Goal: Task Accomplishment & Management: Manage account settings

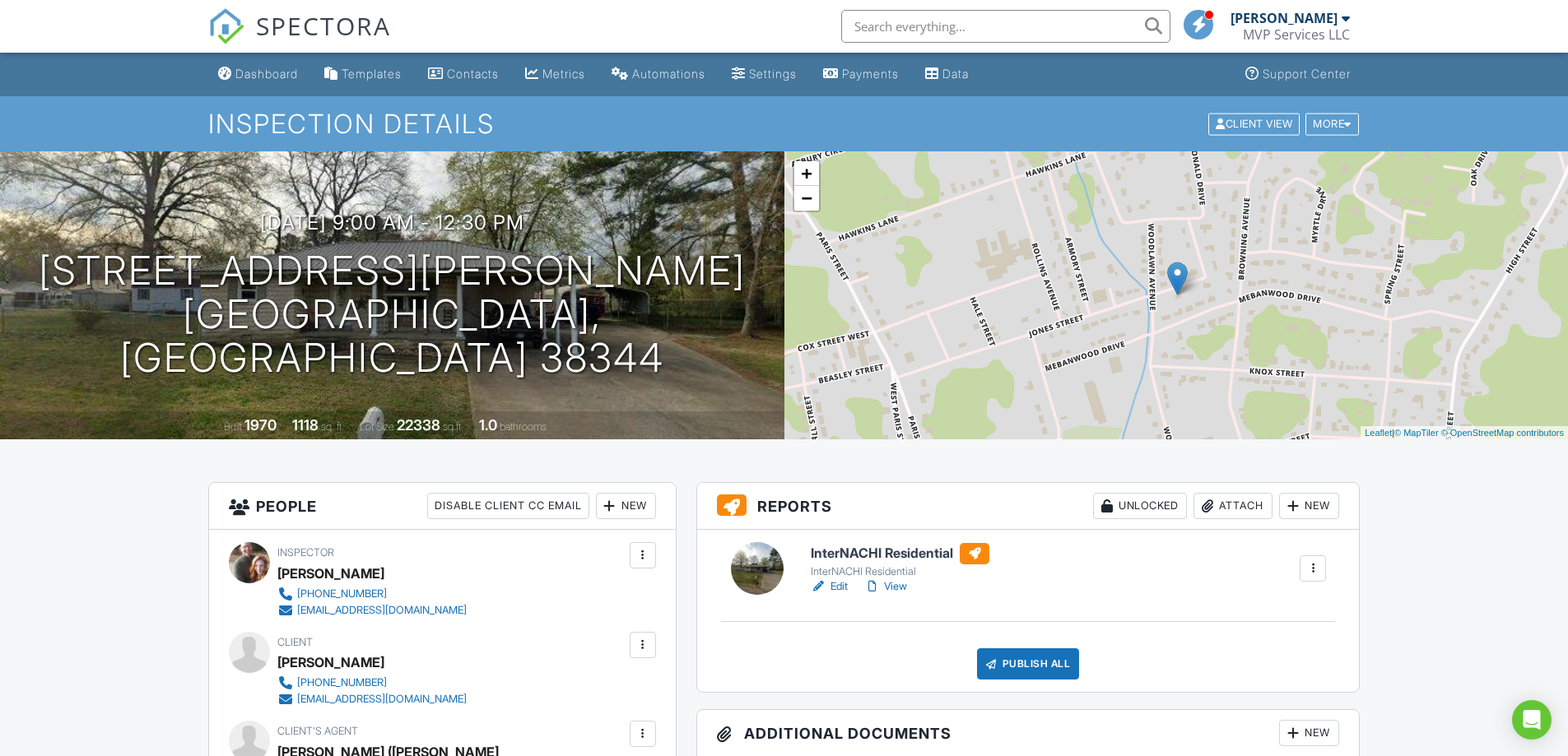
click at [900, 588] on link "View" at bounding box center [886, 586] width 43 height 17
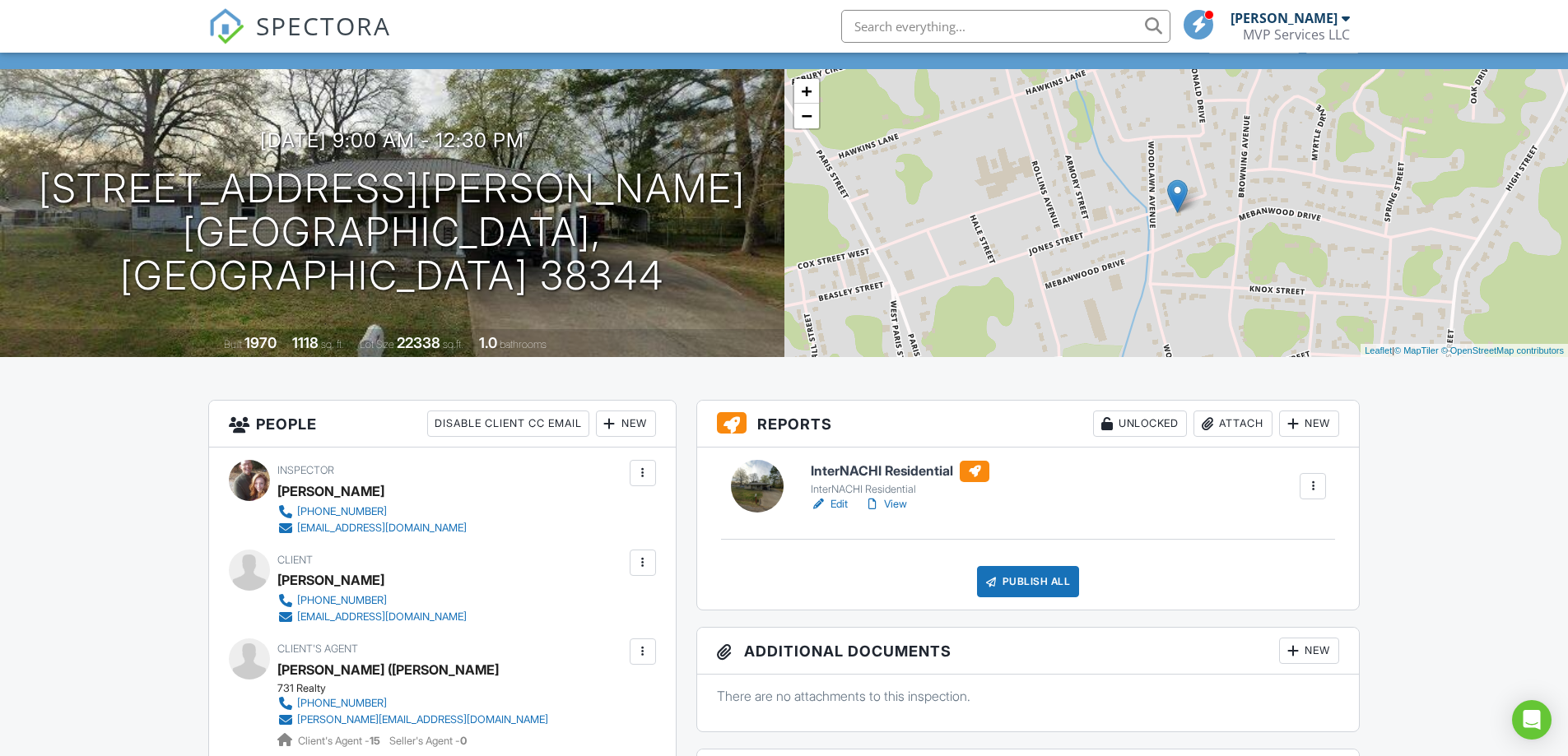
click at [890, 503] on link "View" at bounding box center [886, 504] width 43 height 17
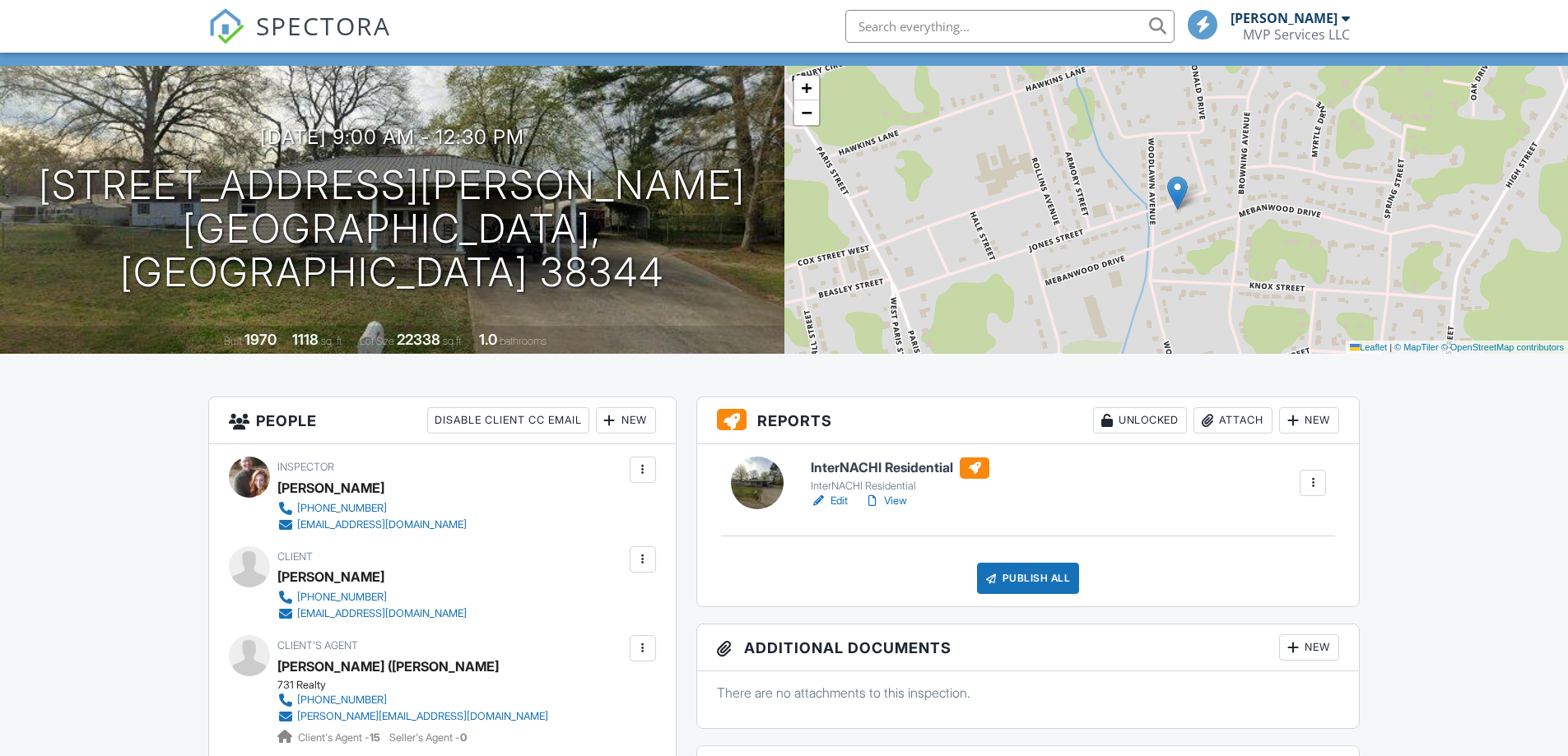
scroll to position [82, 0]
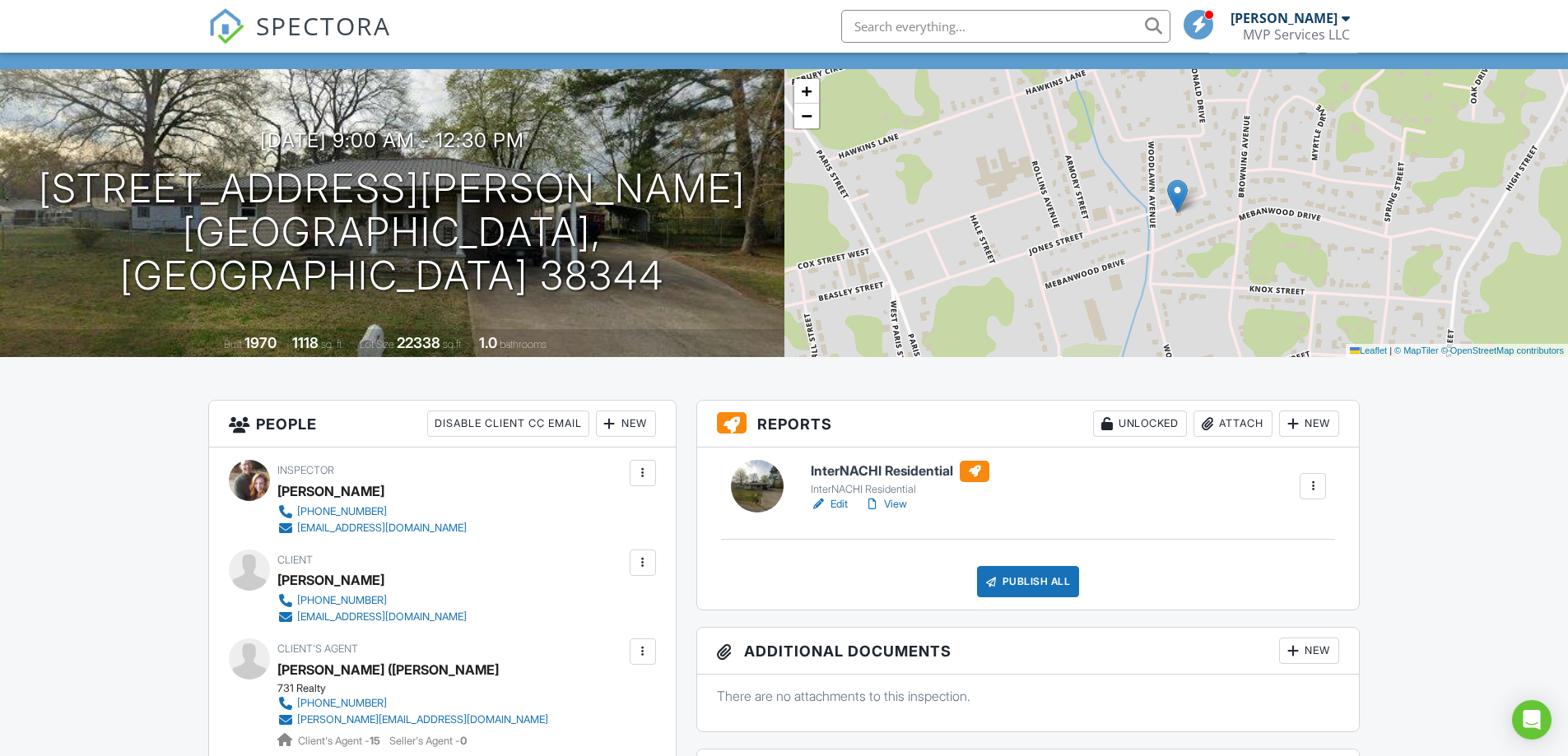
click at [897, 505] on link "View" at bounding box center [886, 504] width 43 height 17
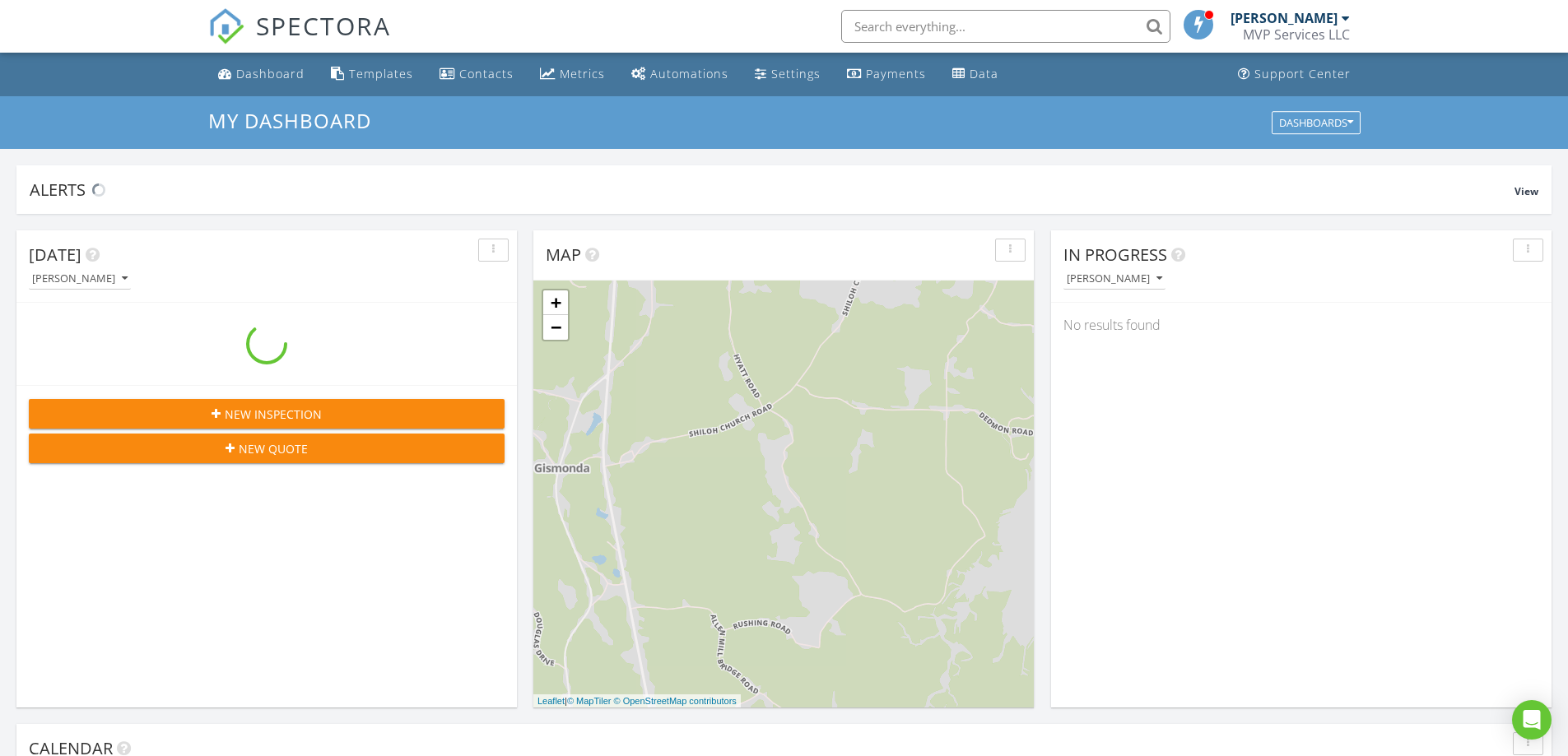
scroll to position [1523, 1594]
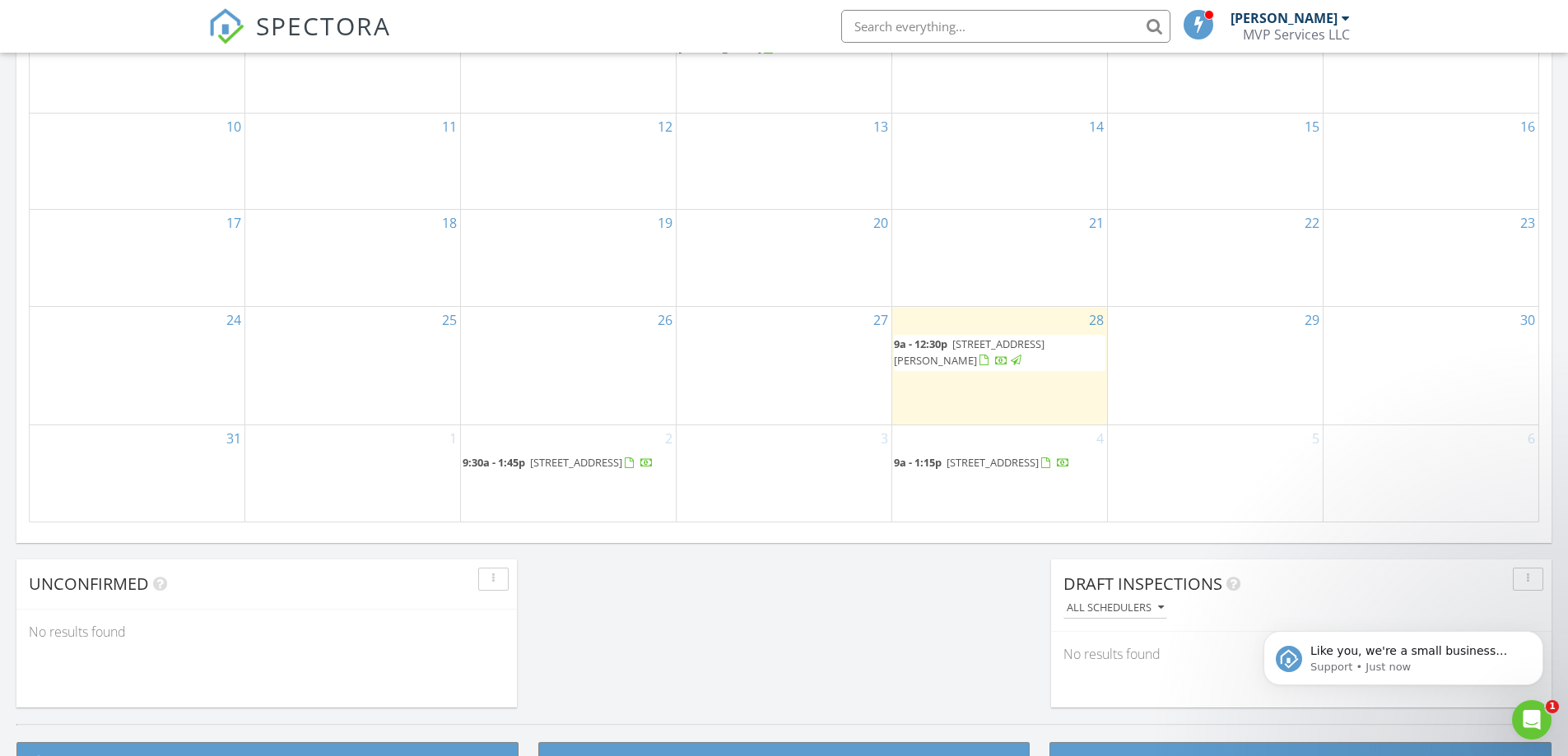
scroll to position [8, 8]
click at [1533, 721] on icon "Open Intercom Messenger" at bounding box center [1530, 718] width 28 height 27
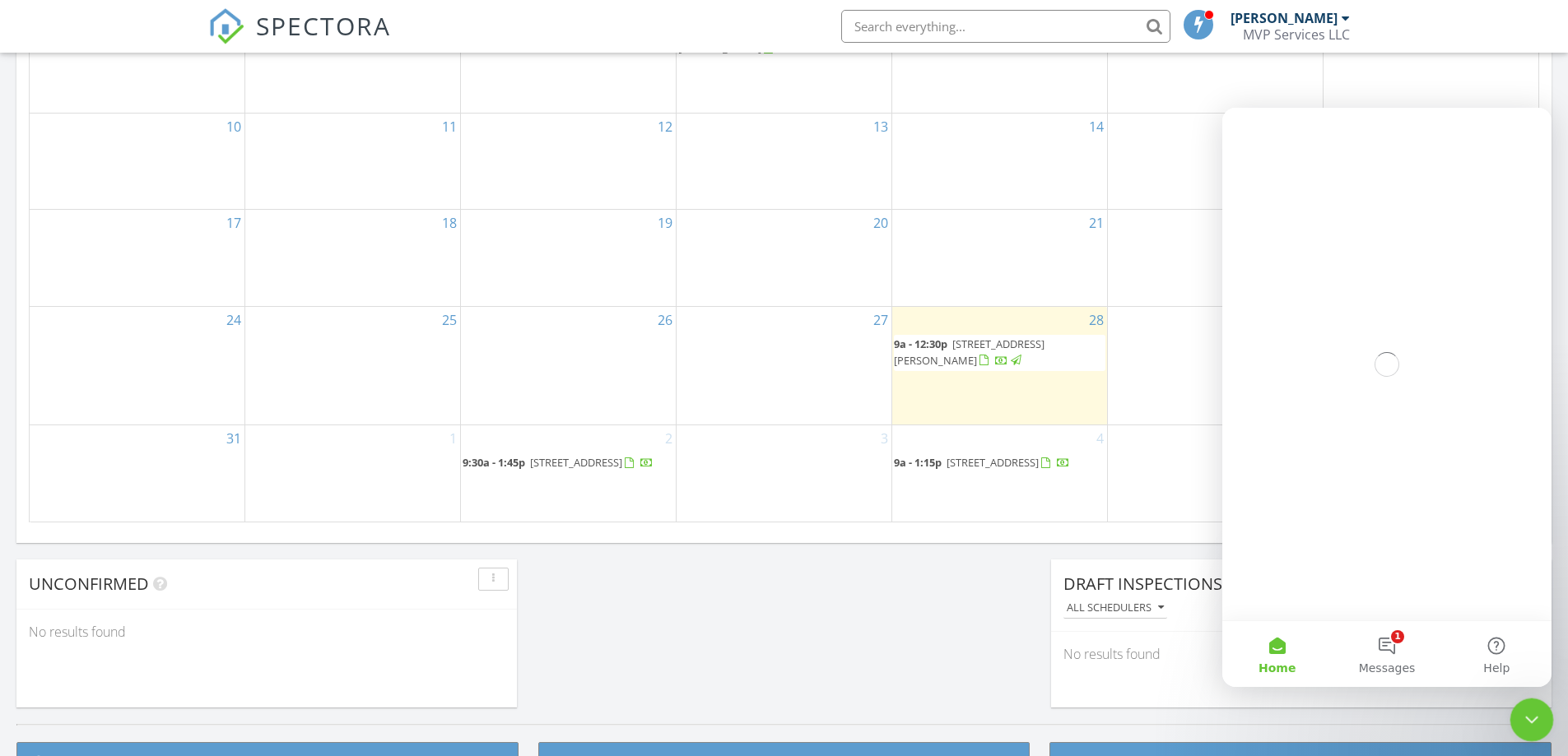
scroll to position [0, 0]
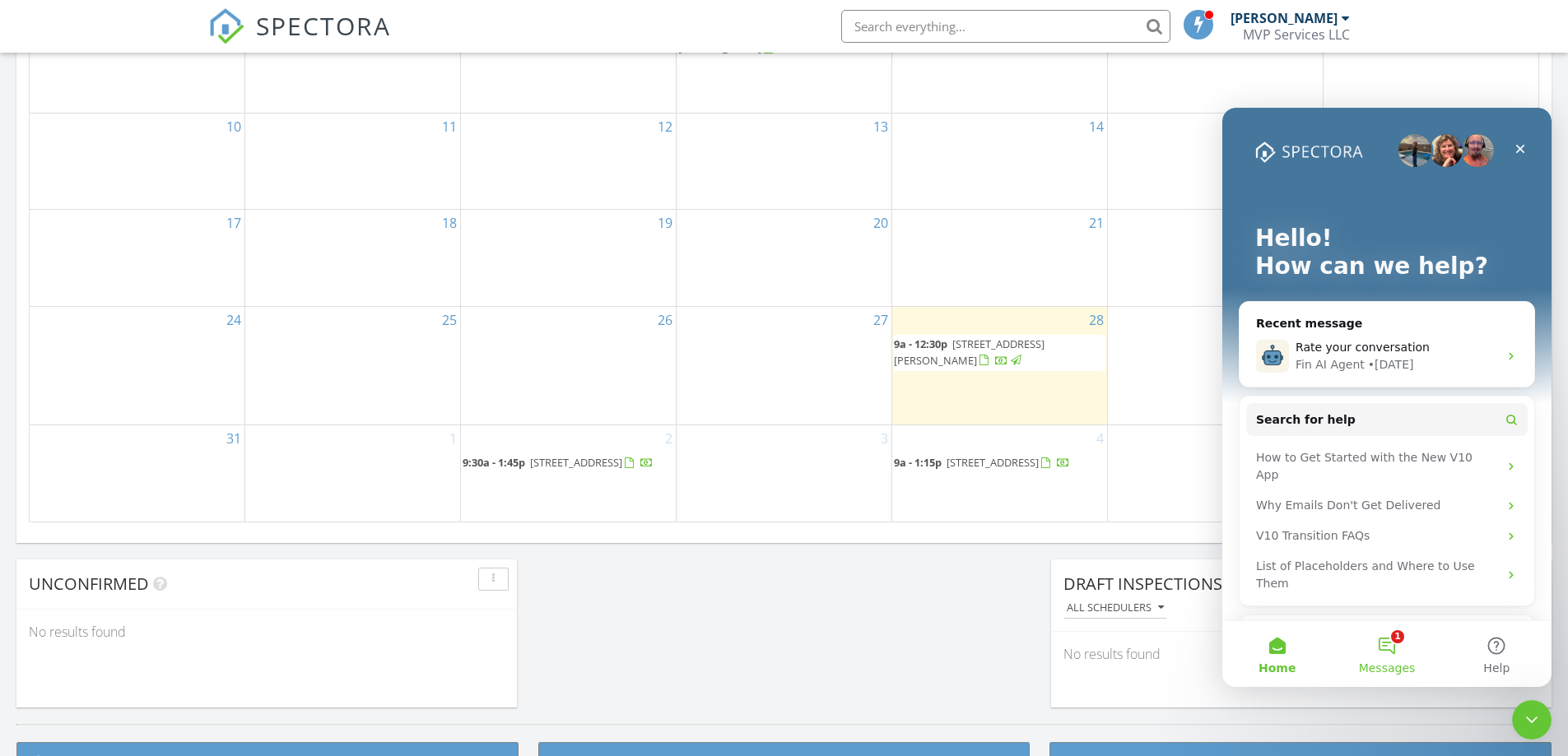
click at [1383, 641] on button "1 Messages" at bounding box center [1385, 653] width 109 height 66
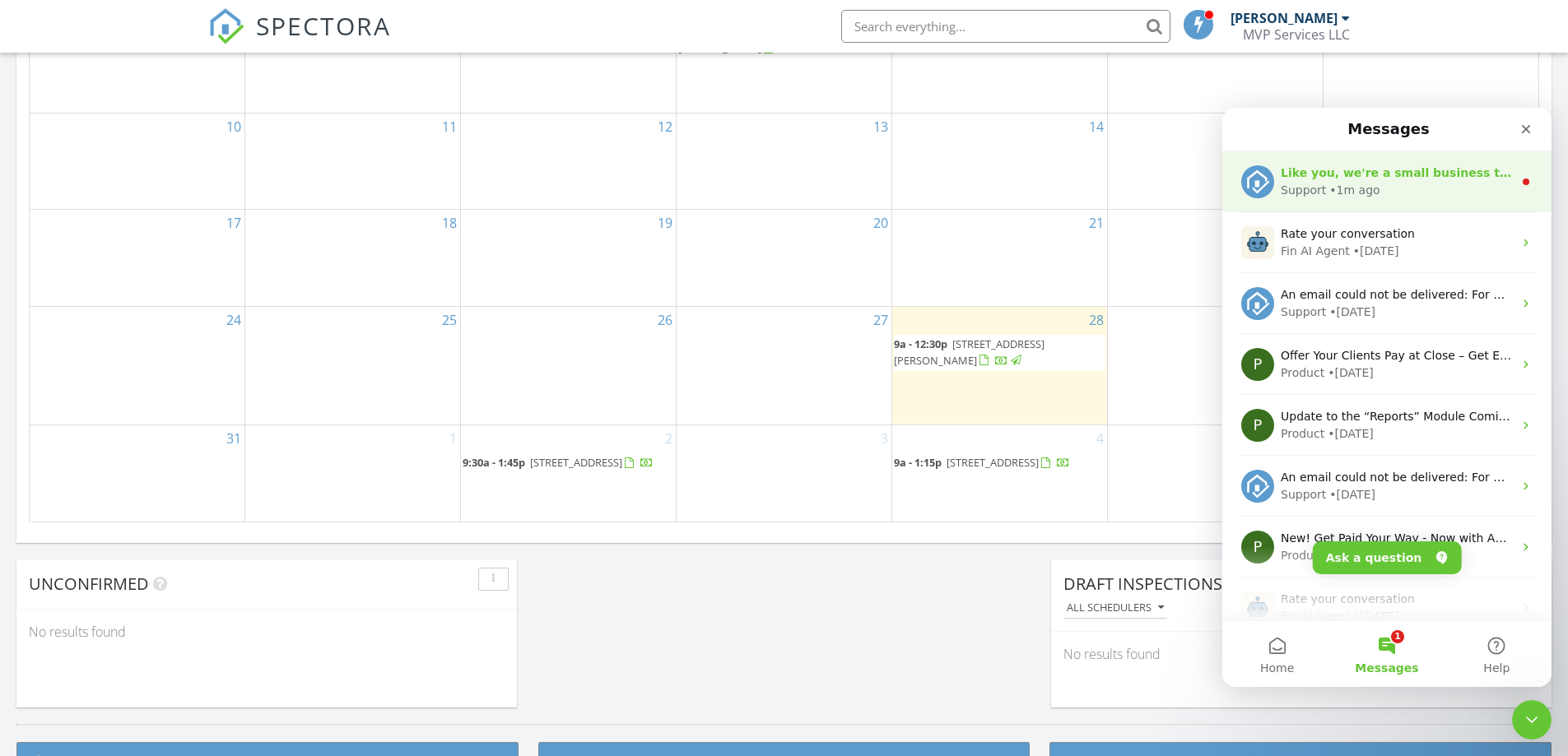
click at [1344, 191] on div "• 1m ago" at bounding box center [1354, 190] width 50 height 18
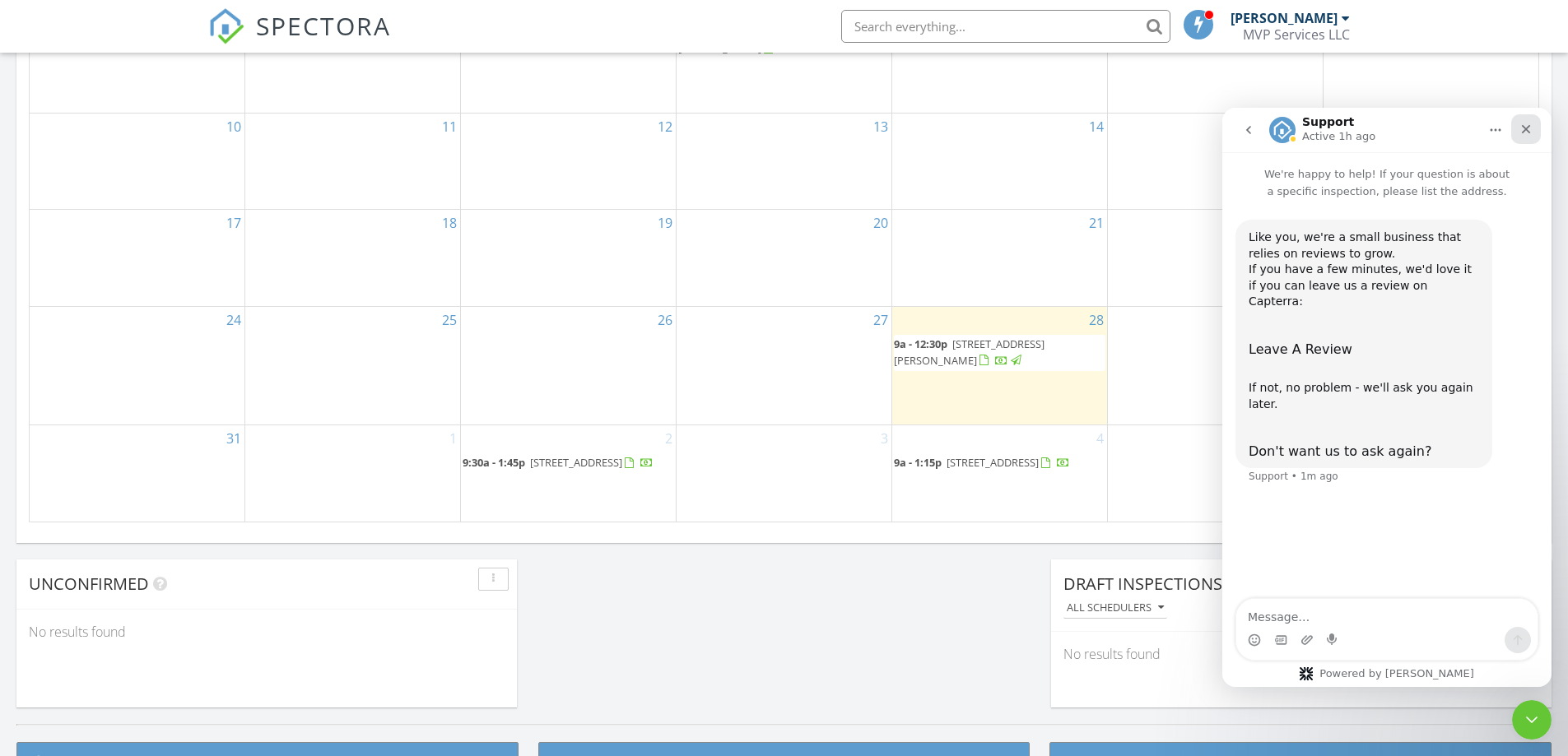
click at [1532, 122] on div "Close" at bounding box center [1526, 129] width 29 height 29
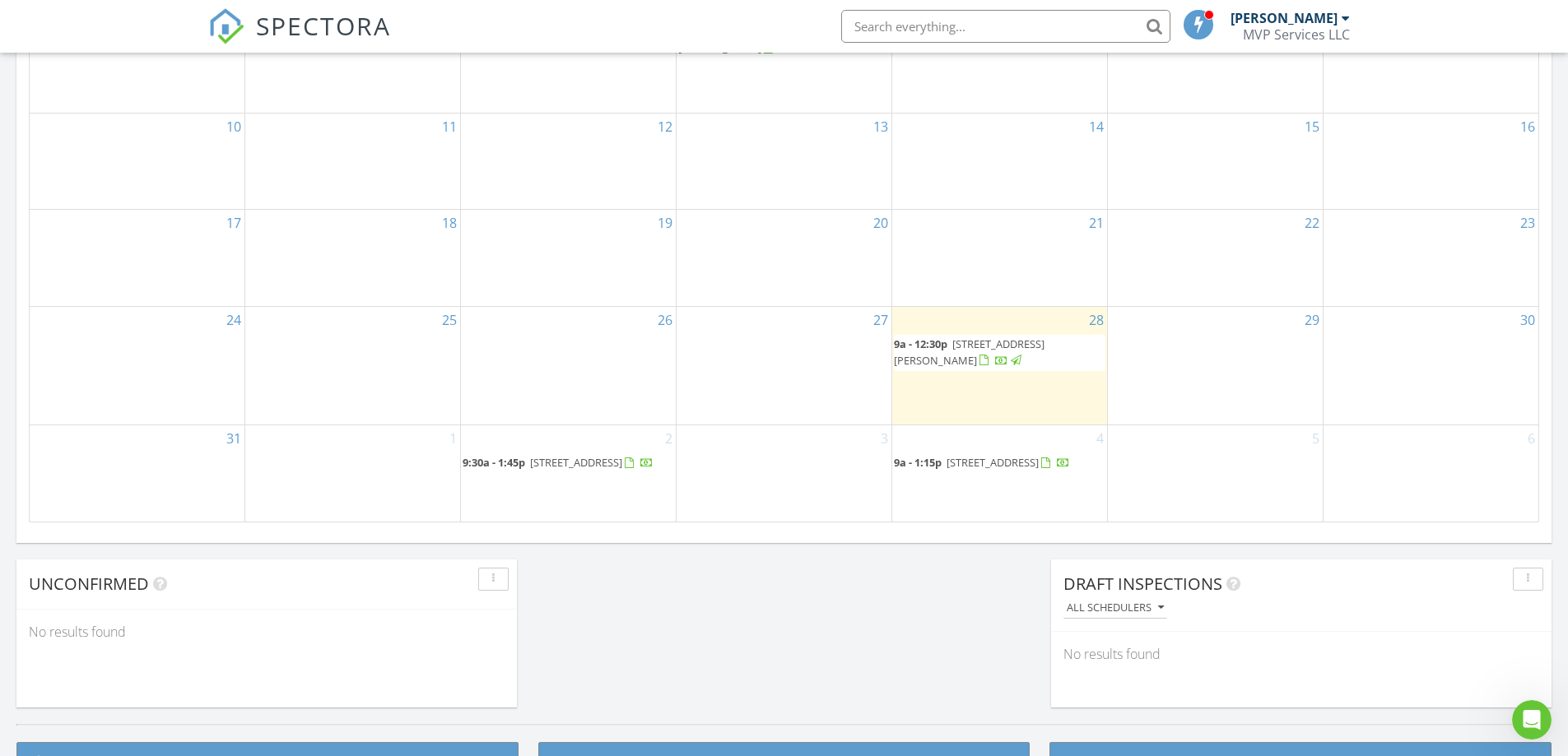
click at [1200, 25] on span at bounding box center [1199, 24] width 17 height 15
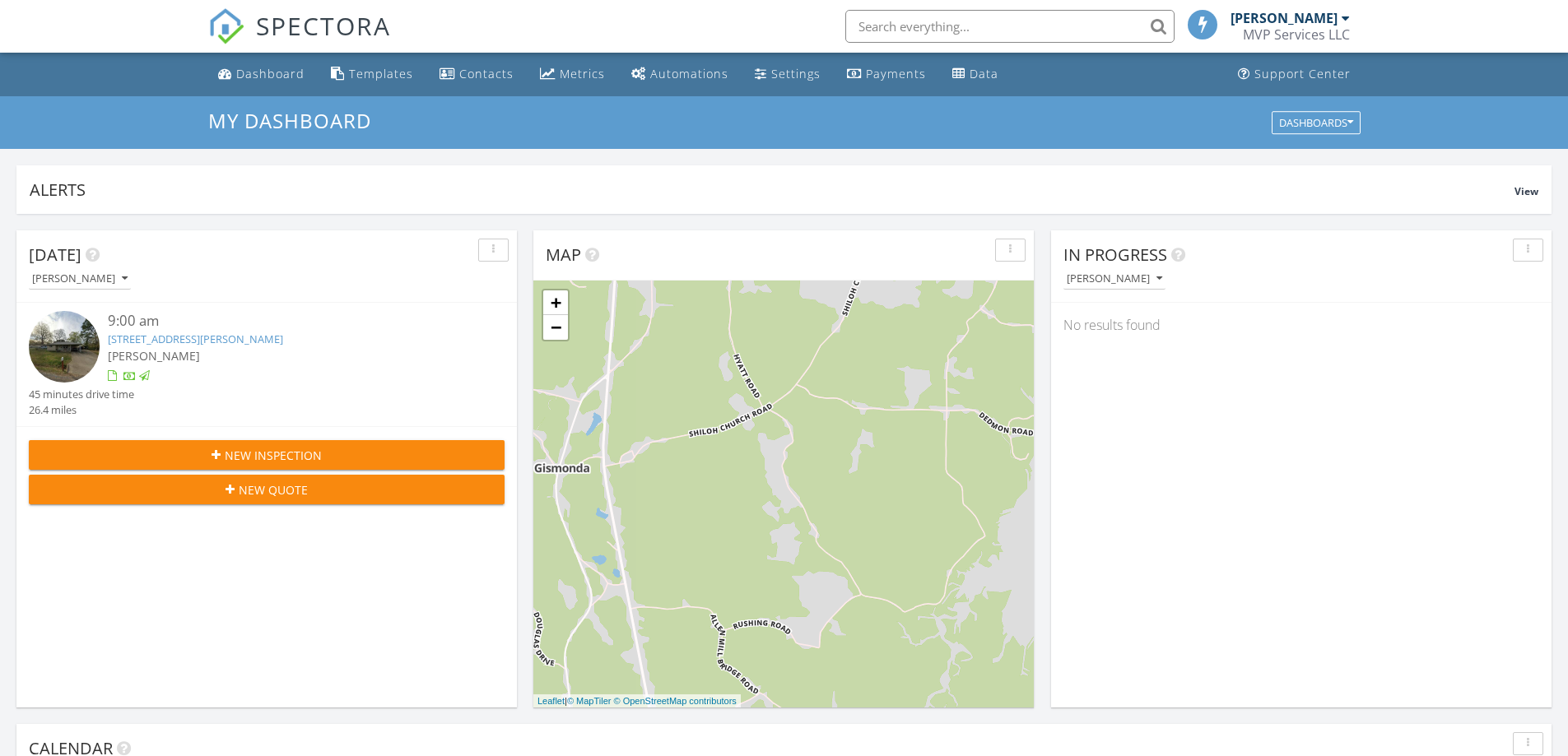
scroll to position [1523, 1594]
